Goal: Task Accomplishment & Management: Complete application form

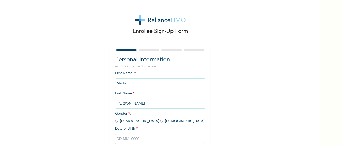
click at [138, 73] on div "First Name * : [PERSON_NAME] Last Name * : [PERSON_NAME] Gender * : [DEMOGRAPHI…" at bounding box center [160, 111] width 90 height 81
click at [128, 72] on span "First Name * : [PERSON_NAME]" at bounding box center [160, 79] width 90 height 14
click at [156, 73] on div "First Name * : [PERSON_NAME] Last Name * : [PERSON_NAME] Gender * : [DEMOGRAPHI…" at bounding box center [160, 111] width 90 height 81
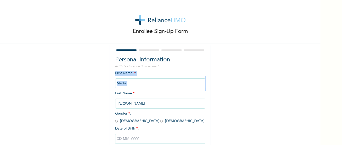
click at [149, 73] on div "First Name * : [PERSON_NAME] Last Name * : [PERSON_NAME] Gender * : [DEMOGRAPHI…" at bounding box center [160, 111] width 90 height 81
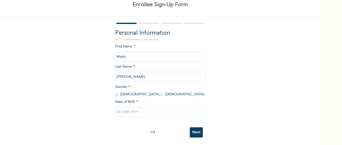
scroll to position [31, 0]
click at [160, 92] on input "radio" at bounding box center [161, 94] width 3 height 5
radio input "true"
click at [121, 109] on input "text" at bounding box center [160, 112] width 90 height 10
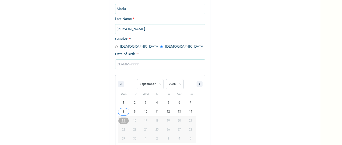
scroll to position [82, 0]
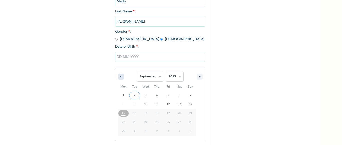
click at [119, 77] on icon "button" at bounding box center [120, 77] width 3 height 2
select select "4"
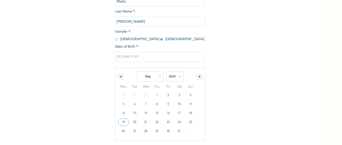
type input "[DATE]"
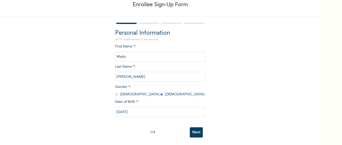
click at [128, 108] on input "[DATE]" at bounding box center [160, 112] width 90 height 10
select select "4"
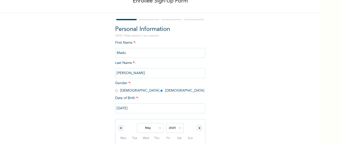
scroll to position [82, 0]
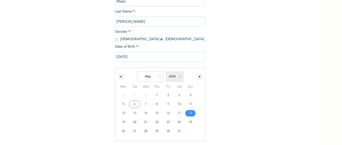
click at [177, 75] on select "2025 2024 2023 2022 2021 2020 2019 2018 2017 2016 2015 2014 2013 2012 2011 2010…" at bounding box center [175, 77] width 18 height 10
select select "1987"
click at [166, 72] on select "2025 2024 2023 2022 2021 2020 2019 2018 2017 2016 2015 2014 2013 2012 2011 2010…" at bounding box center [175, 77] width 18 height 10
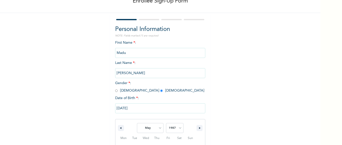
click at [227, 61] on div "Enrollee Sign-Up Form Personal Information NOTE: Fields marked (*) are required…" at bounding box center [160, 93] width 320 height 249
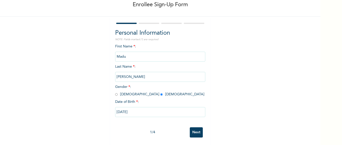
click at [128, 107] on input "[DATE]" at bounding box center [160, 112] width 90 height 10
select select "4"
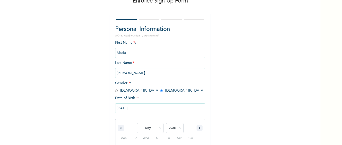
scroll to position [82, 0]
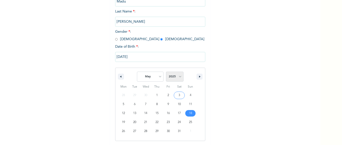
click at [178, 77] on select "2025 2024 2023 2022 2021 2020 2019 2018 2017 2016 2015 2014 2013 2012 2011 2010…" at bounding box center [175, 77] width 18 height 10
select select "1987"
click at [166, 72] on select "2025 2024 2023 2022 2021 2020 2019 2018 2017 2016 2015 2014 2013 2012 2011 2010…" at bounding box center [175, 77] width 18 height 10
type input "[DATE]"
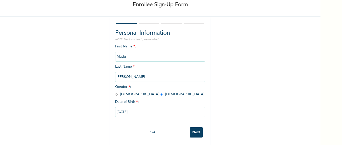
click at [192, 128] on input "Next" at bounding box center [196, 133] width 13 height 10
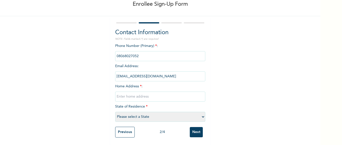
click at [134, 94] on input "text" at bounding box center [160, 97] width 90 height 10
type input "1"
type input "[STREET_ADDRESS]"
click at [145, 115] on select "Please select a State [PERSON_NAME] (FCT) [PERSON_NAME] Ibom [GEOGRAPHIC_DATA] …" at bounding box center [160, 117] width 90 height 10
select select "25"
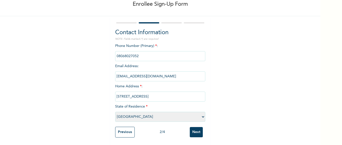
click at [115, 112] on select "Please select a State [PERSON_NAME] (FCT) [PERSON_NAME] Ibom [GEOGRAPHIC_DATA] …" at bounding box center [160, 117] width 90 height 10
click at [193, 128] on input "Next" at bounding box center [196, 132] width 13 height 10
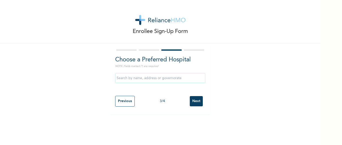
scroll to position [0, 0]
click at [196, 102] on input "Next" at bounding box center [196, 101] width 13 height 10
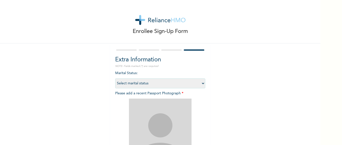
click at [201, 85] on select "Select marital status [DEMOGRAPHIC_DATA] Married [DEMOGRAPHIC_DATA] Widow/[DEMO…" at bounding box center [160, 84] width 90 height 10
select select "2"
click at [115, 79] on select "Select marital status [DEMOGRAPHIC_DATA] Married [DEMOGRAPHIC_DATA] Widow/[DEMO…" at bounding box center [160, 84] width 90 height 10
click at [156, 128] on img at bounding box center [160, 130] width 63 height 63
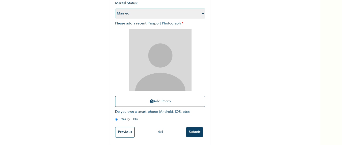
scroll to position [74, 0]
click at [158, 99] on button "Add Photo" at bounding box center [160, 101] width 90 height 11
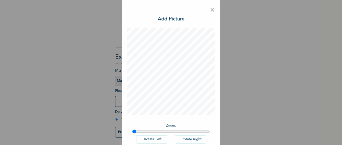
scroll to position [6, 0]
drag, startPoint x: 132, startPoint y: 133, endPoint x: 140, endPoint y: 133, distance: 8.3
click at [140, 133] on input "range" at bounding box center [171, 132] width 78 height 4
type input "1.34"
click at [234, 67] on div "× Add Picture Zoom : Rotate Left Rotate Right DONE" at bounding box center [171, 72] width 342 height 145
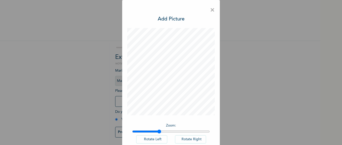
click at [211, 10] on span "×" at bounding box center [212, 10] width 5 height 11
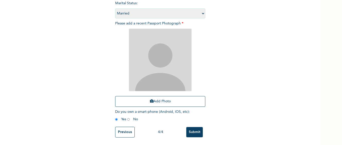
scroll to position [74, 0]
click at [151, 98] on button "Add Photo" at bounding box center [160, 101] width 90 height 11
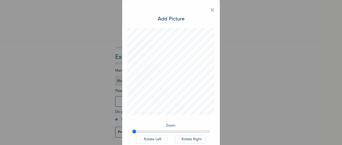
click at [319, 139] on div "× Add Picture Zoom : Rotate Left Rotate Right DONE" at bounding box center [171, 72] width 342 height 145
click at [318, 3] on div "× Add Picture Zoom : Rotate Left Rotate Right DONE" at bounding box center [171, 72] width 342 height 145
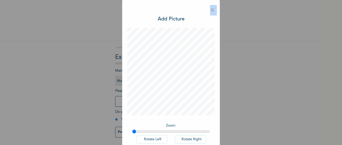
click at [318, 3] on div "× Add Picture Zoom : Rotate Left Rotate Right DONE" at bounding box center [171, 72] width 342 height 145
click at [167, 19] on h3 "Add Picture" at bounding box center [171, 20] width 27 height 8
click at [181, 18] on h3 "Add Picture" at bounding box center [171, 20] width 27 height 8
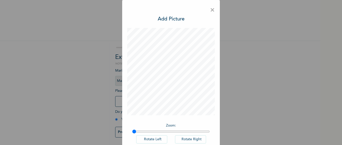
click at [161, 20] on h3 "Add Picture" at bounding box center [171, 20] width 27 height 8
click at [163, 20] on h3 "Add Picture" at bounding box center [171, 20] width 27 height 8
drag, startPoint x: 133, startPoint y: 130, endPoint x: 220, endPoint y: 127, distance: 87.6
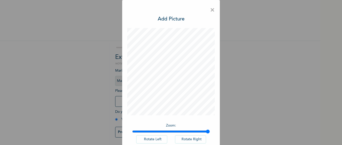
click at [210, 130] on input "range" at bounding box center [171, 132] width 78 height 4
click at [164, 20] on h3 "Add Picture" at bounding box center [171, 20] width 27 height 8
click at [152, 139] on button "Rotate Left" at bounding box center [151, 140] width 31 height 8
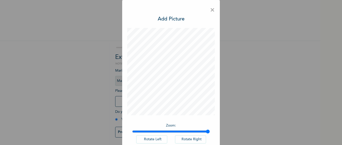
click at [152, 139] on button "Rotate Left" at bounding box center [151, 140] width 31 height 8
drag, startPoint x: 205, startPoint y: 130, endPoint x: 186, endPoint y: 132, distance: 18.9
click at [186, 132] on input "range" at bounding box center [171, 132] width 78 height 4
drag, startPoint x: 186, startPoint y: 131, endPoint x: 154, endPoint y: 130, distance: 31.8
click at [154, 130] on input "range" at bounding box center [171, 132] width 78 height 4
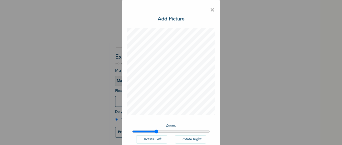
click at [136, 136] on button "Rotate Left" at bounding box center [151, 140] width 31 height 8
click at [226, 80] on div "× Add Picture Zoom : Rotate Left Rotate Right DONE" at bounding box center [171, 72] width 342 height 145
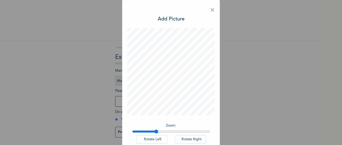
click at [226, 80] on div "× Add Picture Zoom : Rotate Left Rotate Right DONE" at bounding box center [171, 72] width 342 height 145
click at [171, 18] on h3 "Add Picture" at bounding box center [171, 20] width 27 height 8
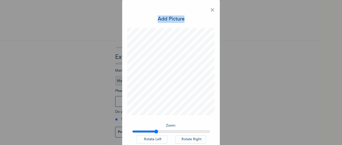
click at [171, 18] on h3 "Add Picture" at bounding box center [171, 20] width 27 height 8
click at [214, 137] on div "× Add Picture Zoom : Rotate Left Rotate Right DONE" at bounding box center [171, 87] width 98 height 175
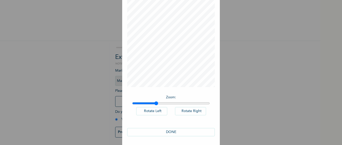
scroll to position [29, 0]
click at [150, 102] on input "range" at bounding box center [171, 103] width 78 height 4
click at [143, 102] on input "range" at bounding box center [171, 103] width 78 height 4
type input "1.22"
click at [148, 102] on input "range" at bounding box center [171, 103] width 78 height 4
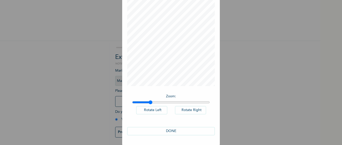
click at [169, 131] on button "DONE" at bounding box center [171, 131] width 88 height 8
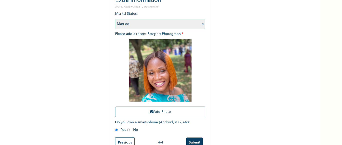
scroll to position [74, 0]
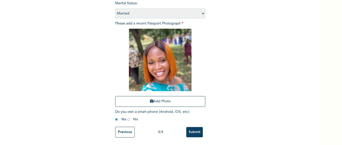
click at [194, 127] on input "Submit" at bounding box center [194, 132] width 17 height 10
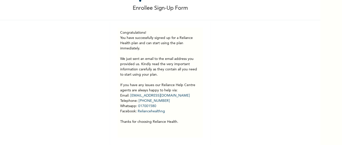
scroll to position [27, 0]
